Goal: Information Seeking & Learning: Learn about a topic

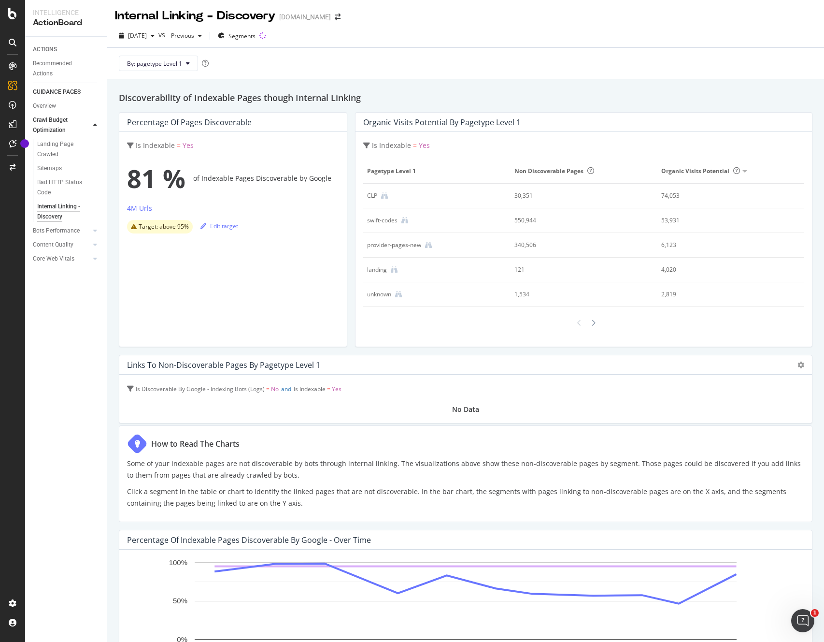
click at [391, 223] on div "swift-codes" at bounding box center [382, 220] width 30 height 9
click at [407, 220] on icon at bounding box center [404, 220] width 7 height 7
click at [596, 323] on div at bounding box center [593, 322] width 9 height 16
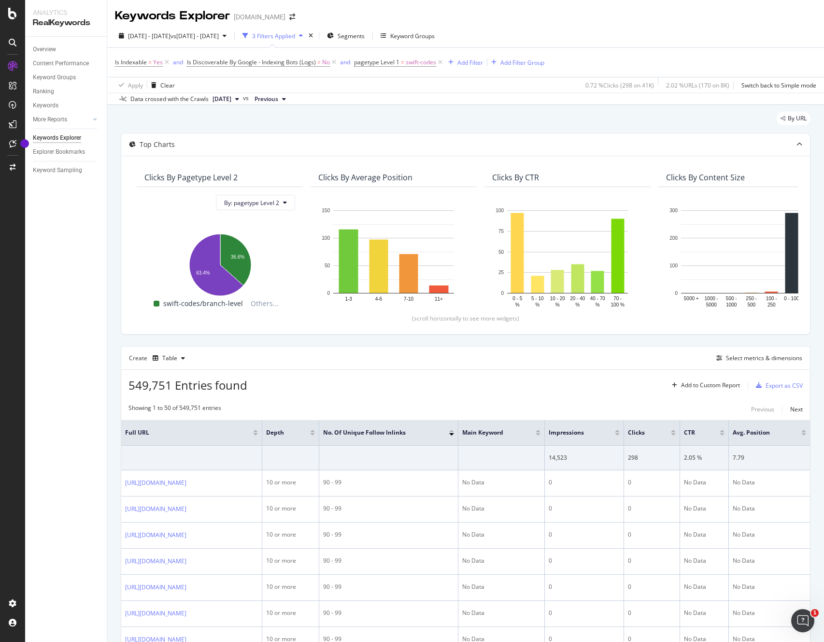
click at [481, 96] on div "Data crossed with the Crawls [DATE] vs Previous" at bounding box center [465, 99] width 717 height 12
